Goal: Transaction & Acquisition: Purchase product/service

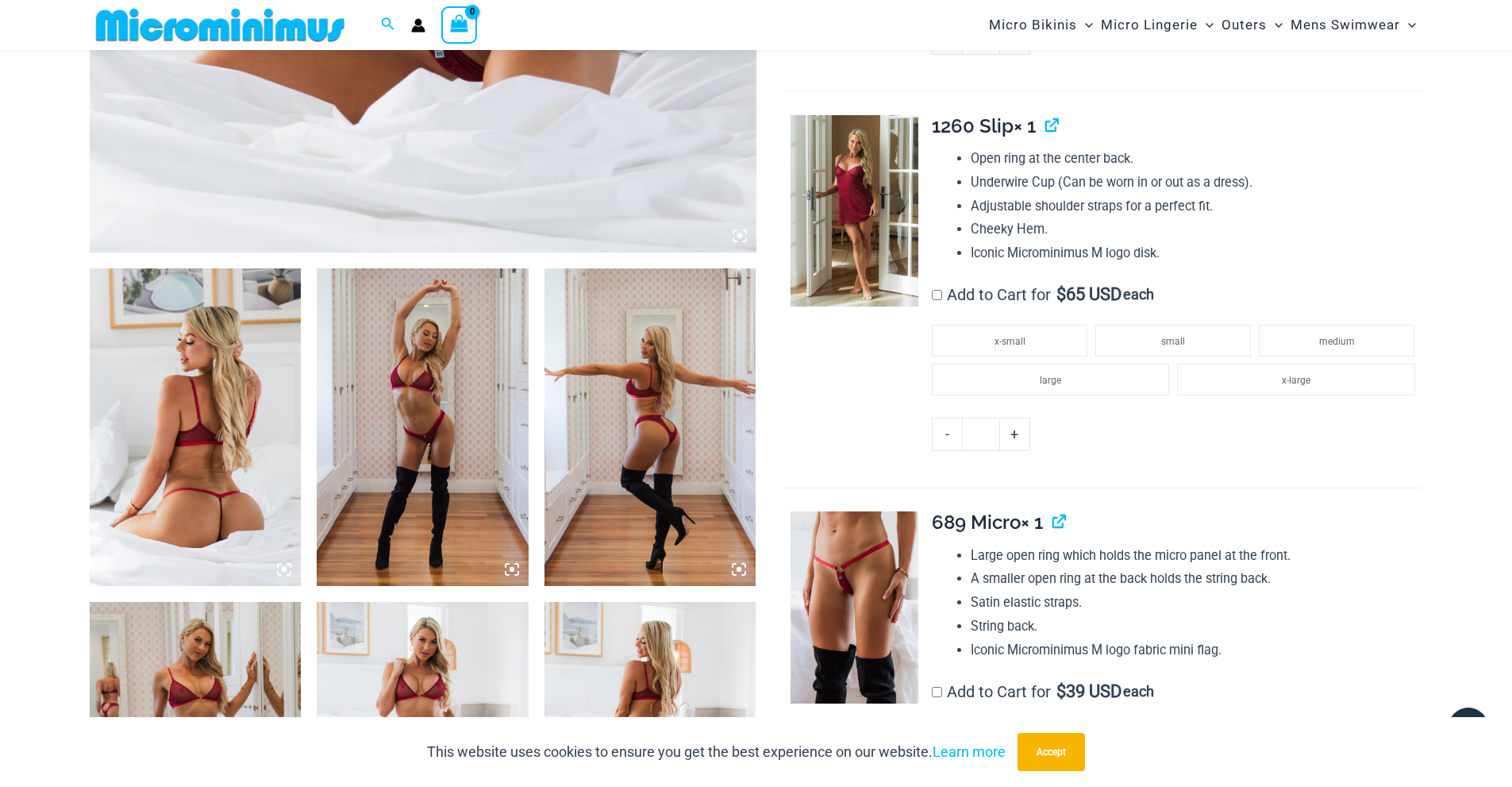
scroll to position [1032, 0]
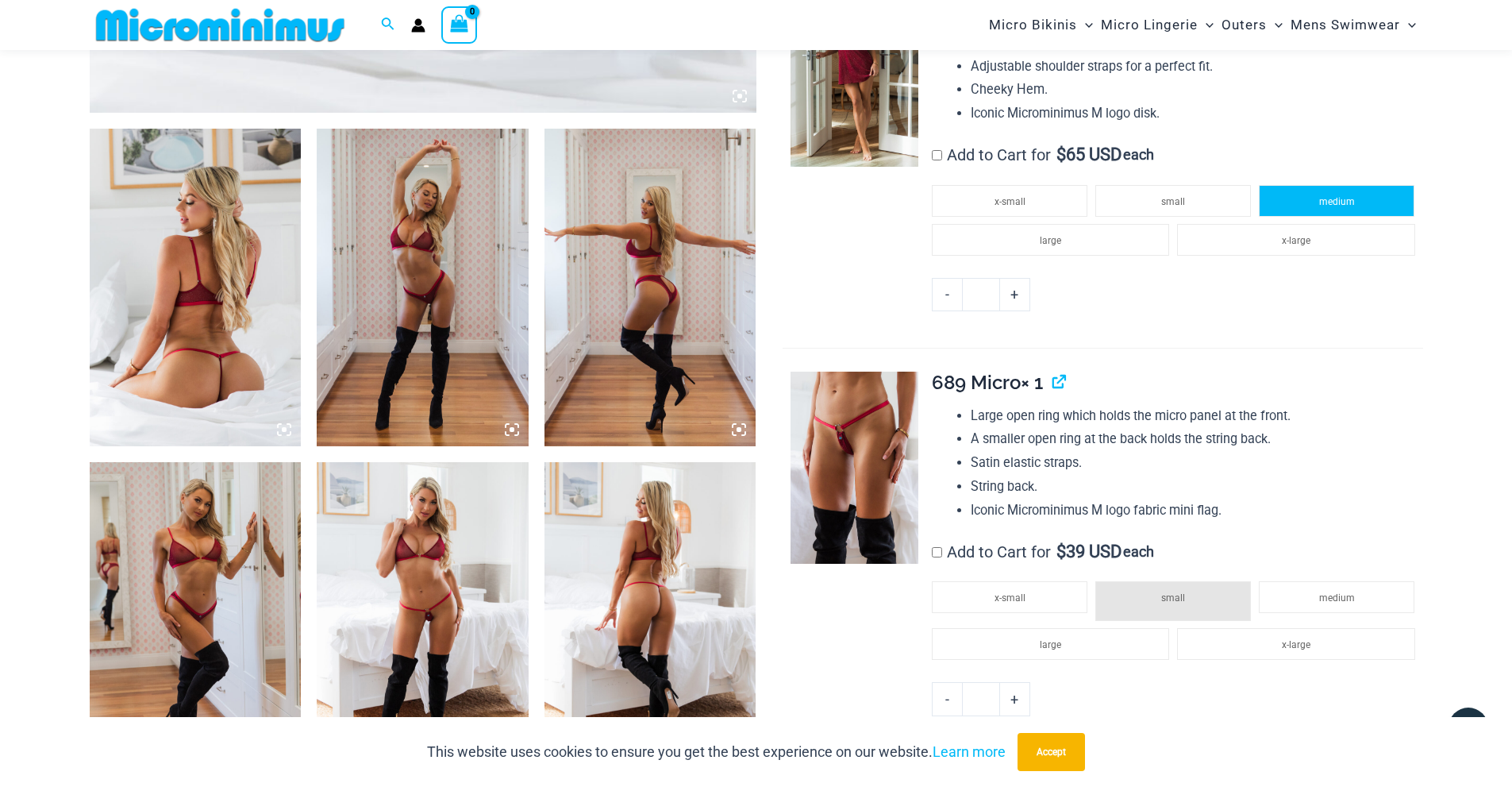
click at [1324, 195] on li "medium" at bounding box center [1336, 201] width 155 height 32
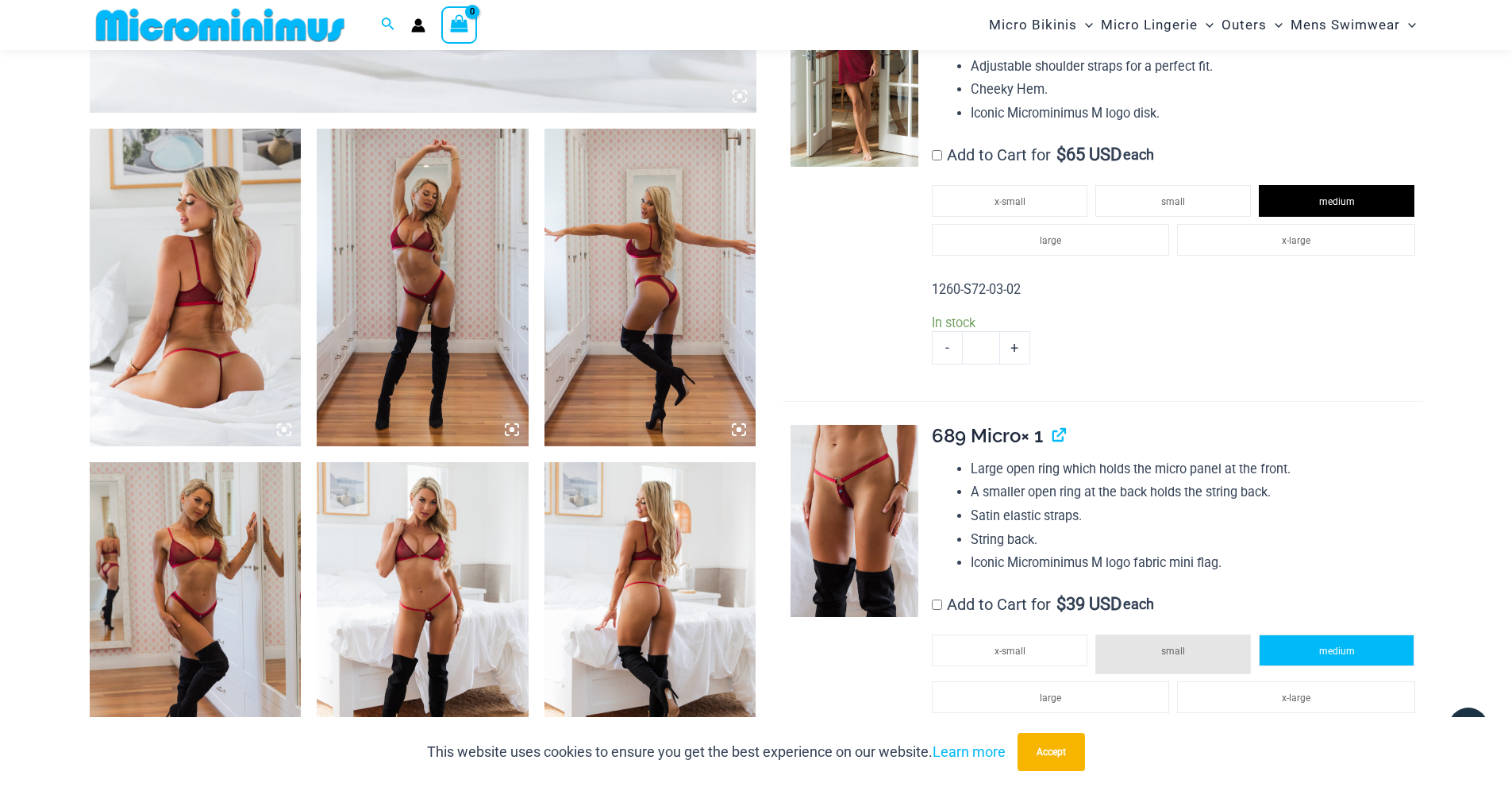
click at [1356, 652] on li "medium" at bounding box center [1336, 650] width 155 height 32
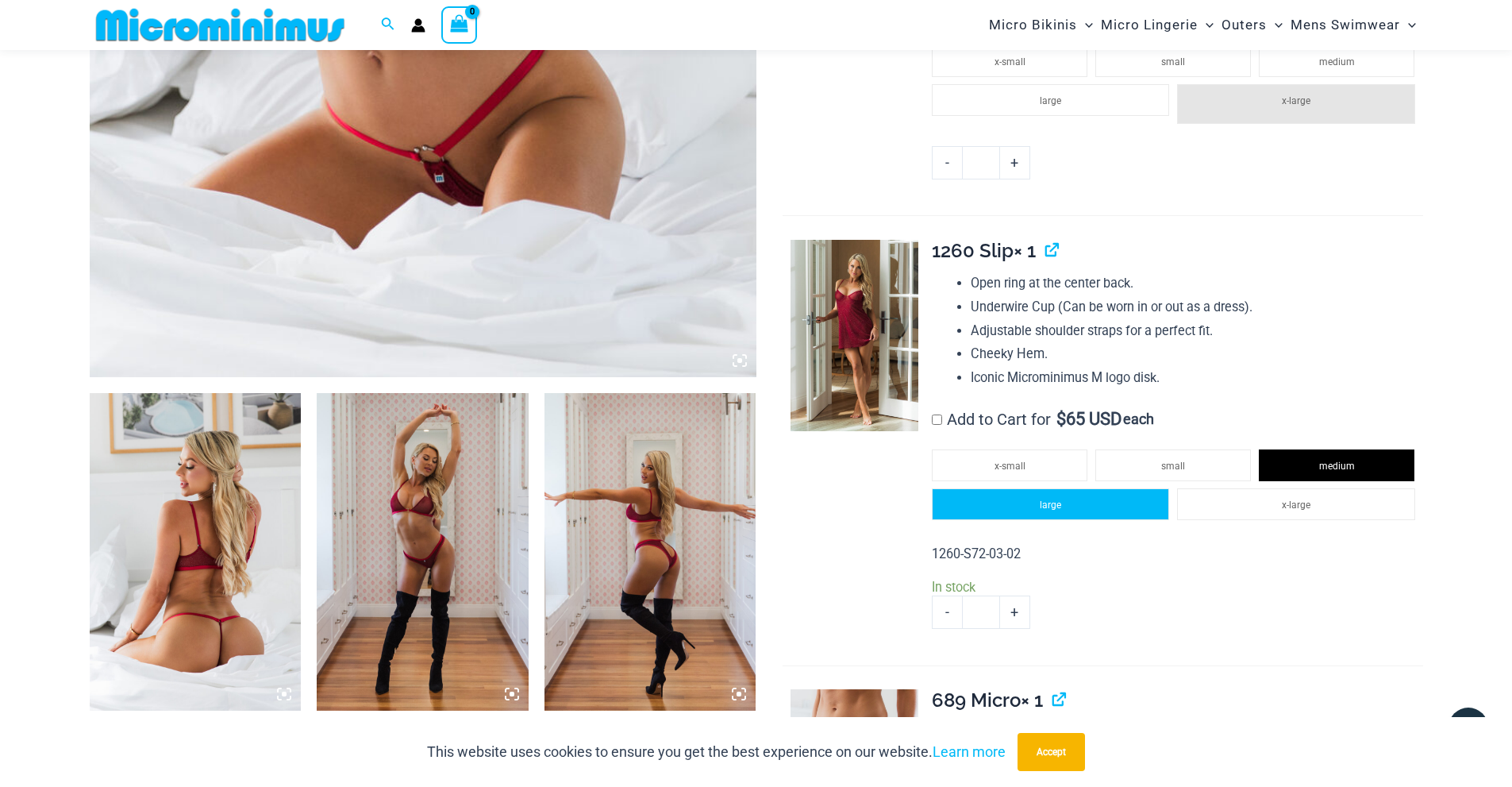
scroll to position [503, 0]
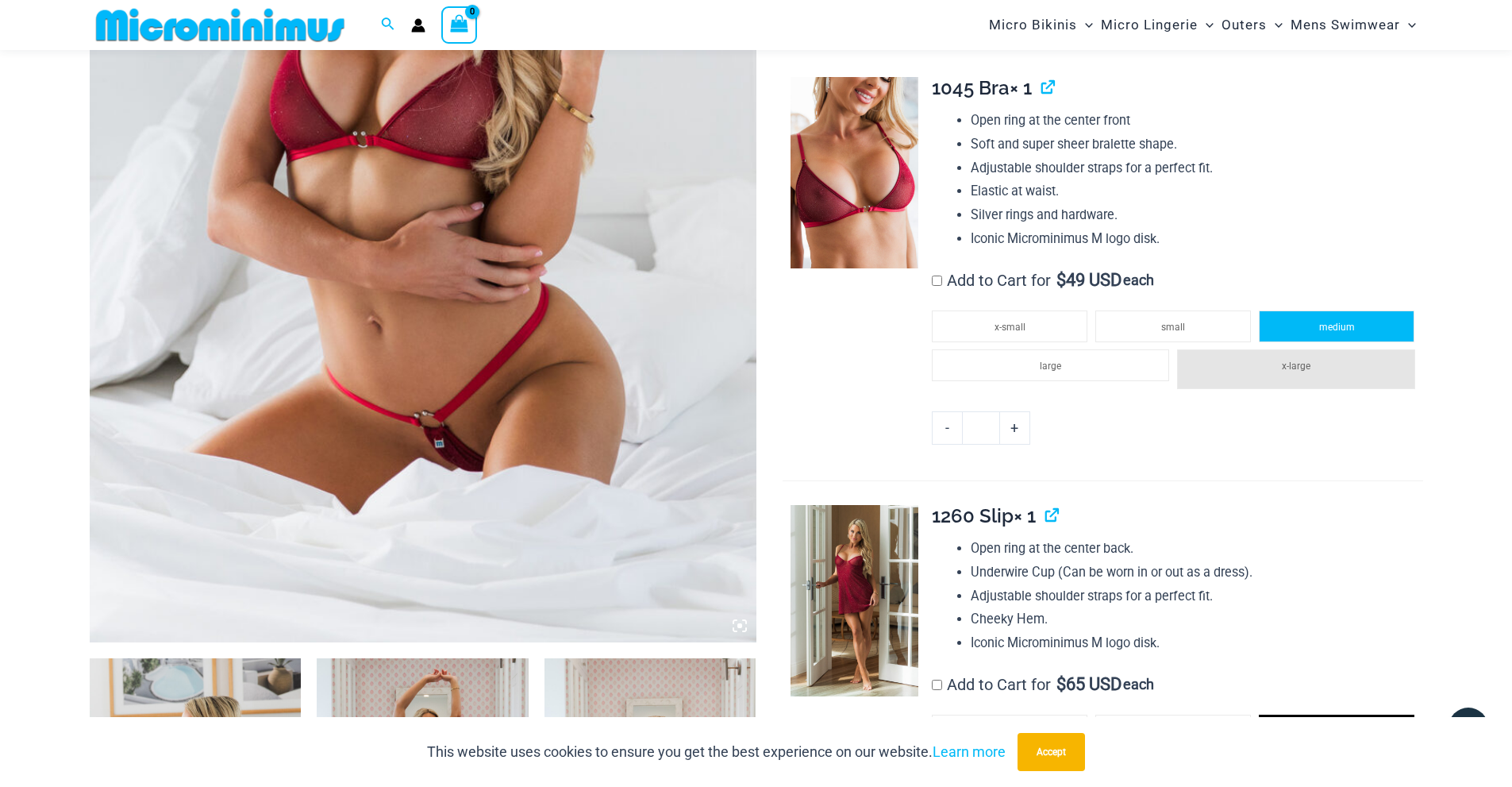
click at [1332, 326] on span "medium" at bounding box center [1336, 326] width 35 height 11
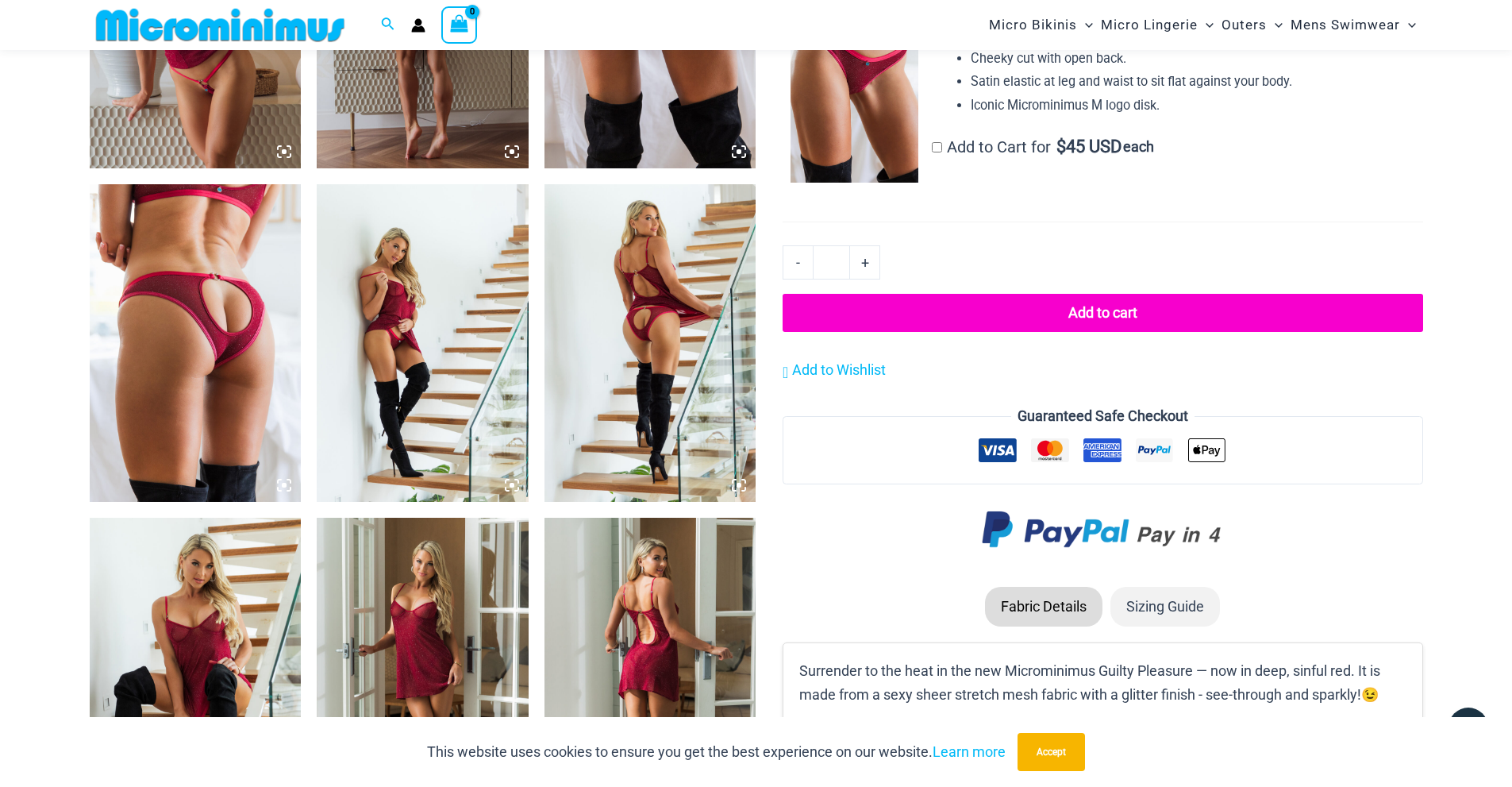
scroll to position [2090, 0]
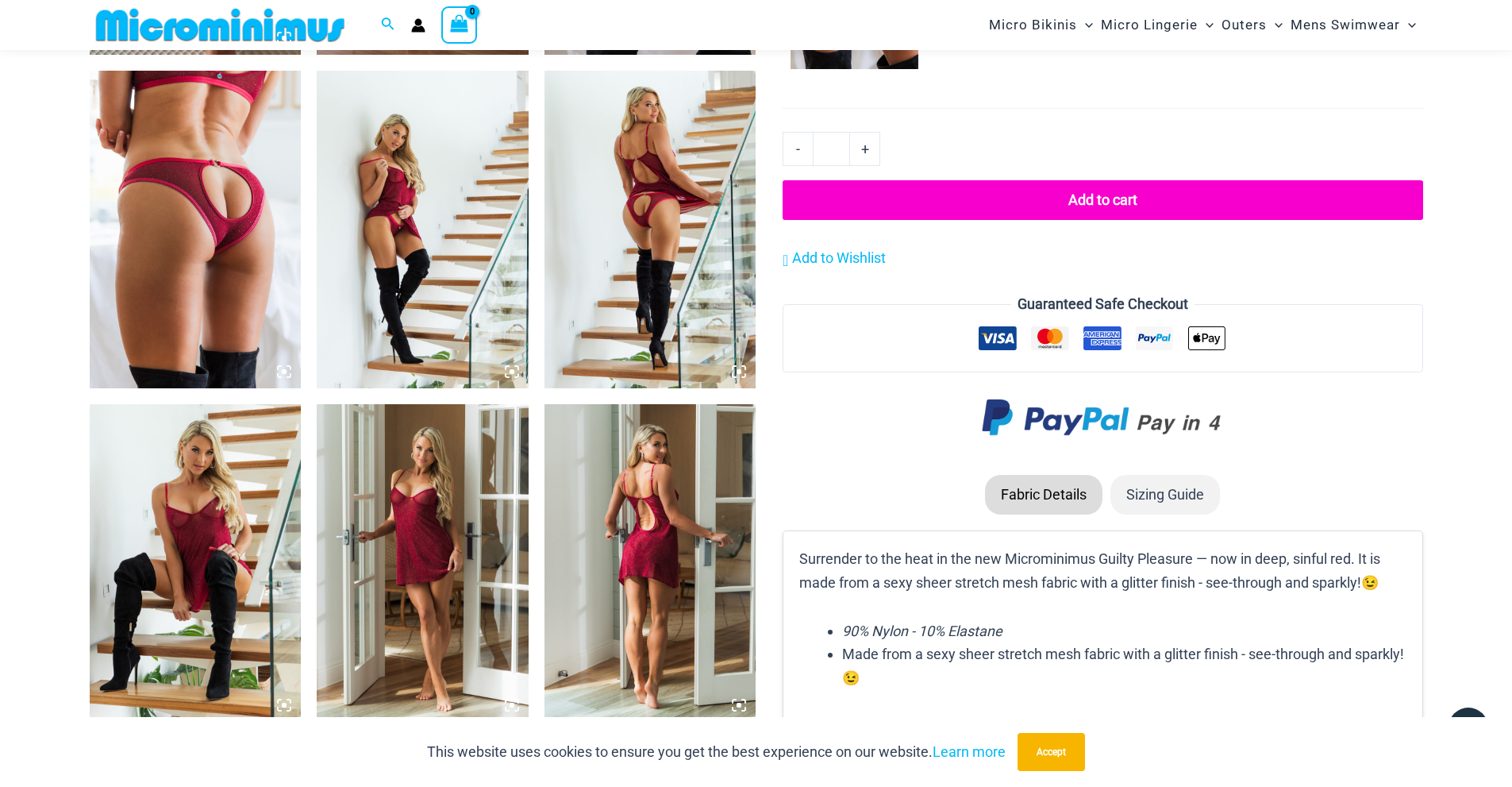
click at [1082, 193] on button "Add to cart" at bounding box center [1102, 199] width 640 height 40
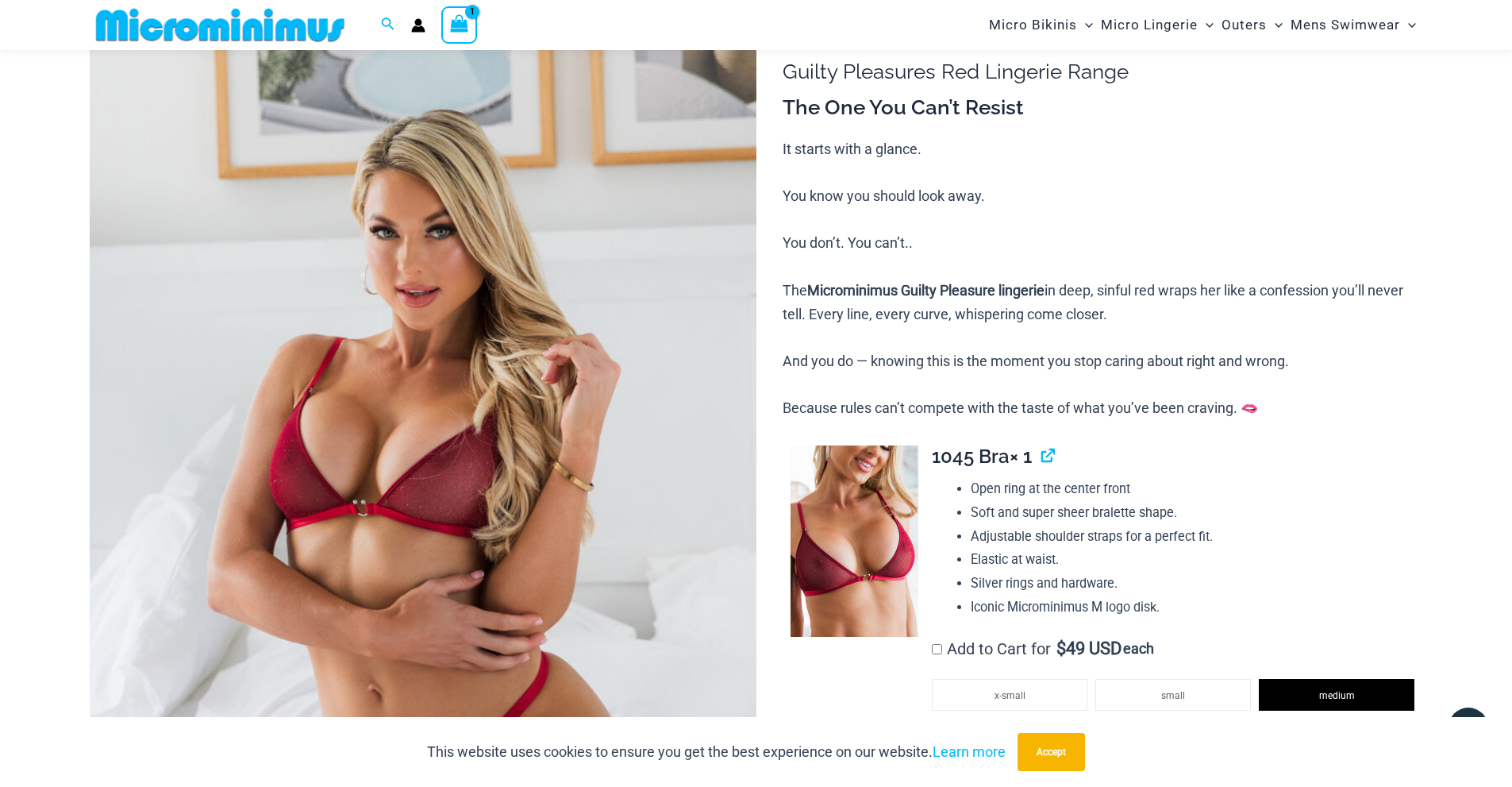
scroll to position [65, 0]
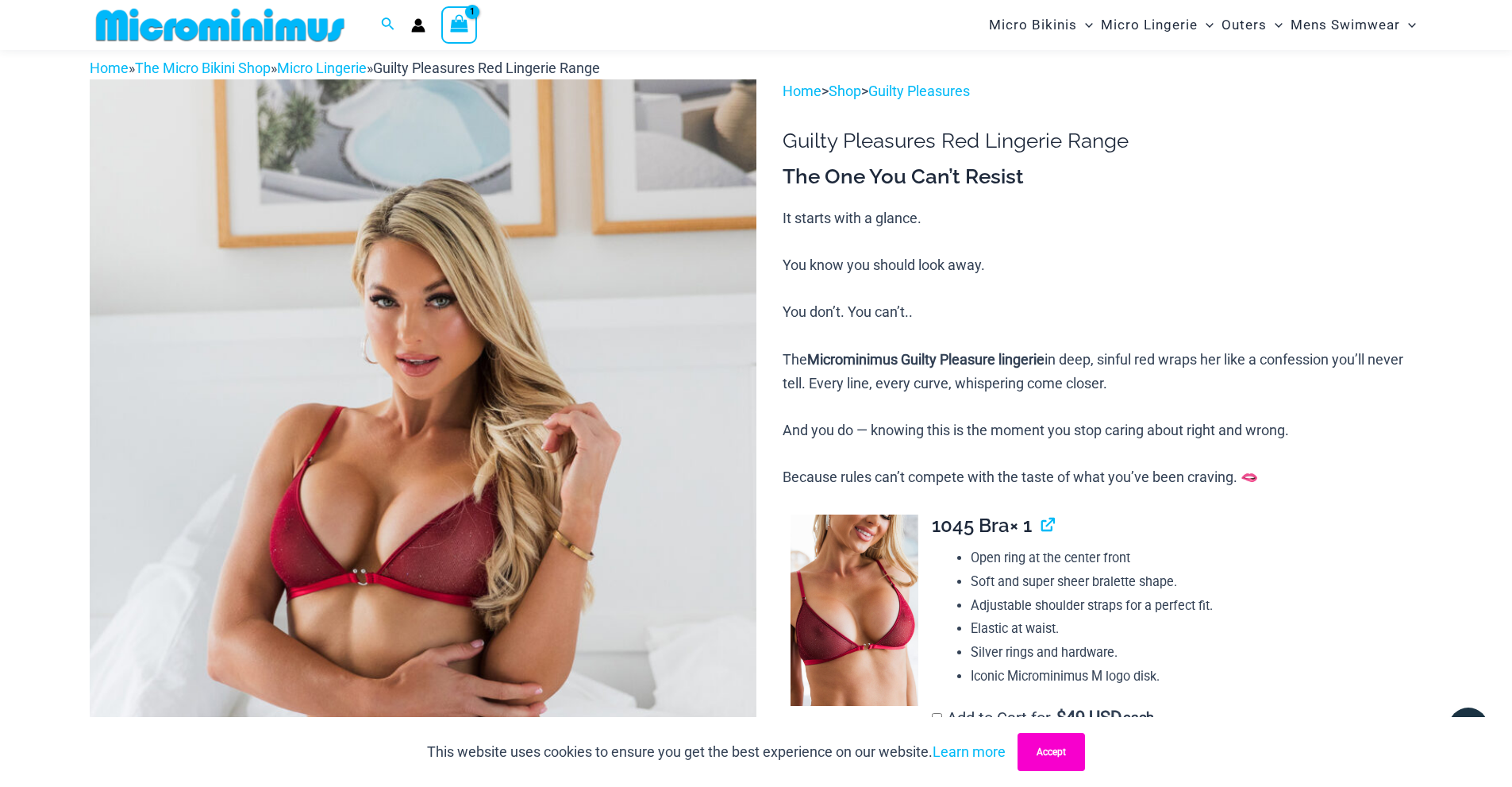
click at [1063, 757] on button "Accept" at bounding box center [1052, 752] width 67 height 38
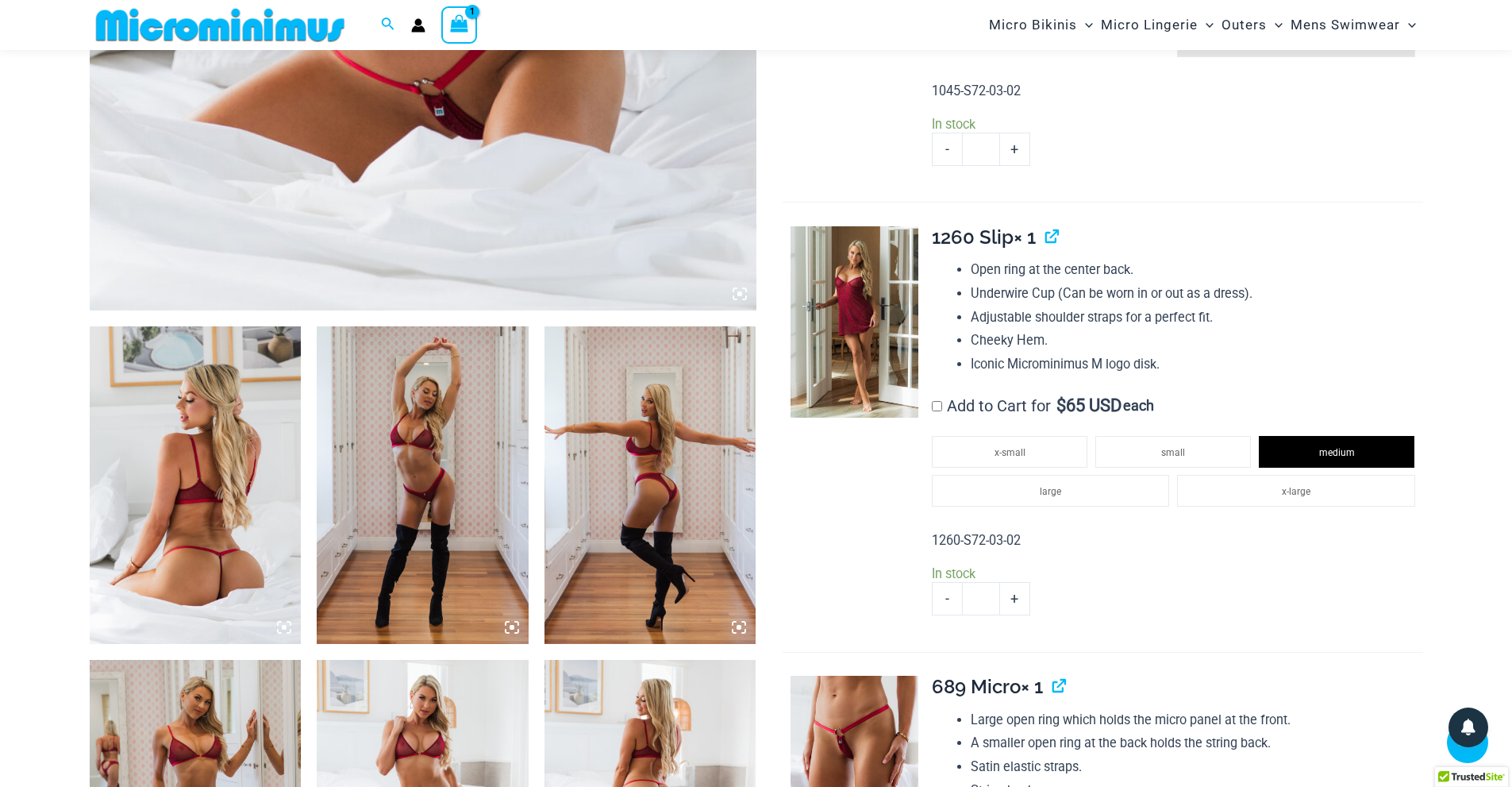
scroll to position [1573, 0]
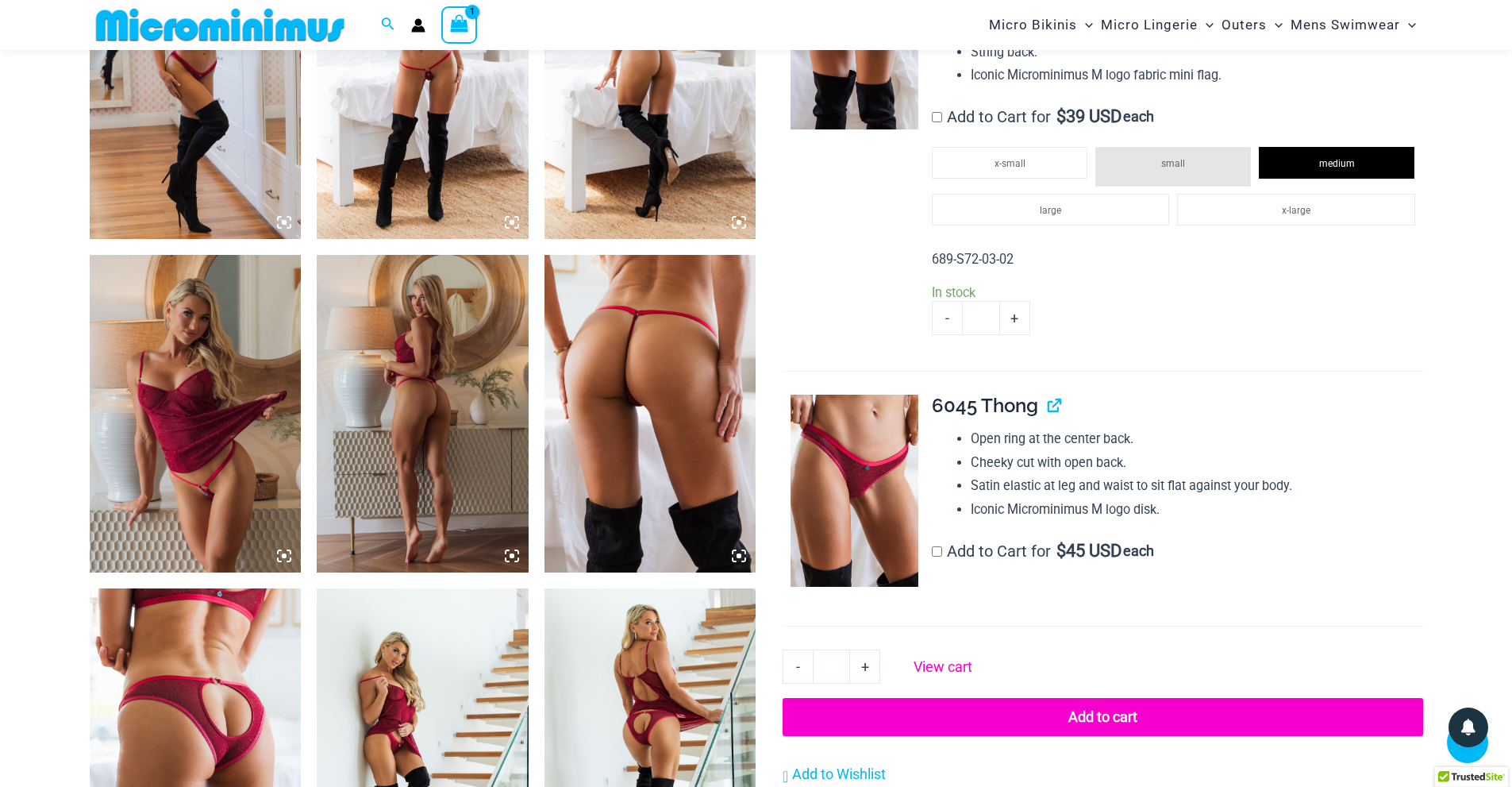
click at [938, 666] on link "View cart" at bounding box center [941, 663] width 70 height 29
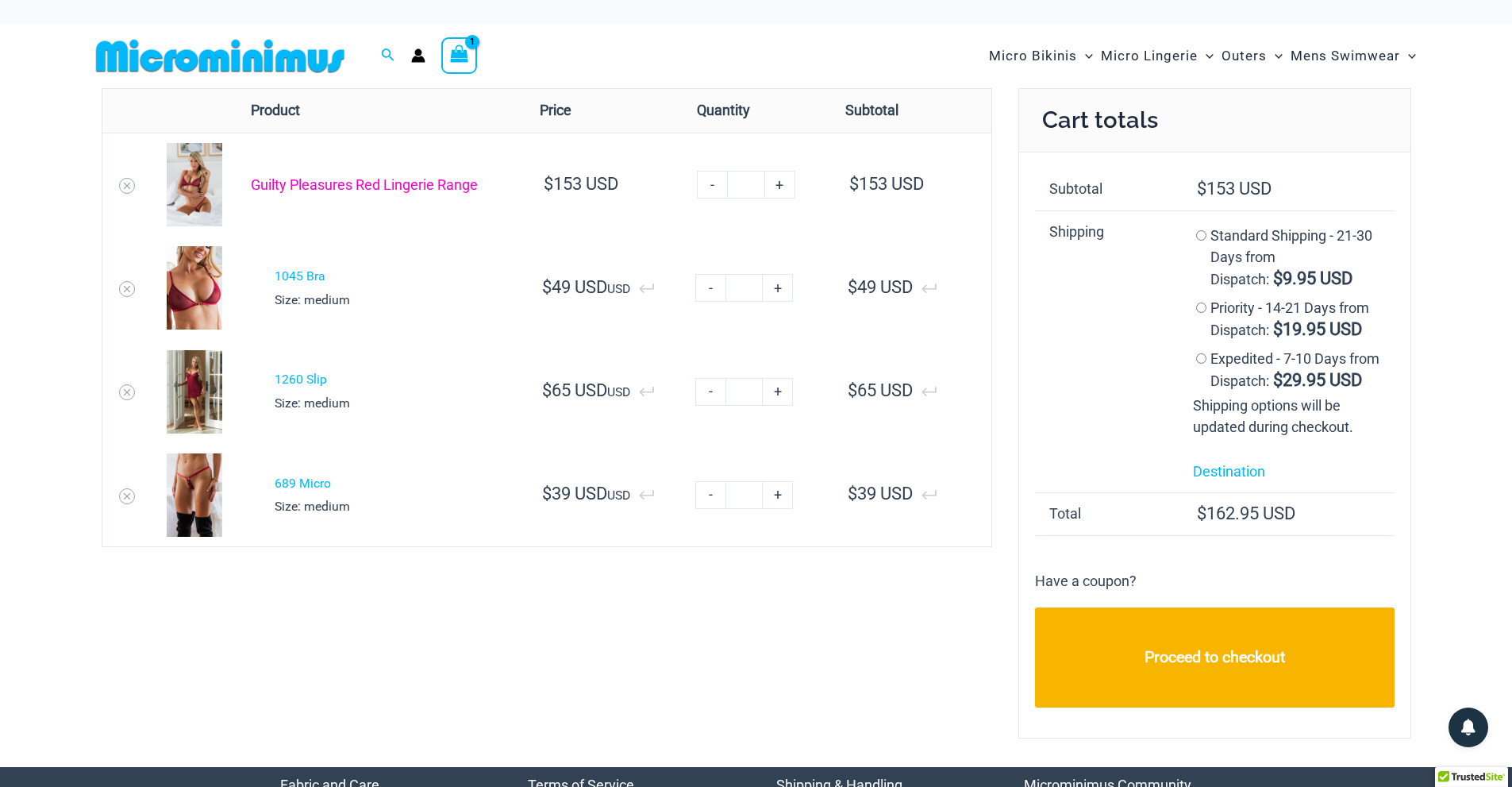
click at [373, 183] on link "Guilty Pleasures Red Lingerie Range" at bounding box center [363, 184] width 227 height 17
